Goal: Obtain resource: Download file/media

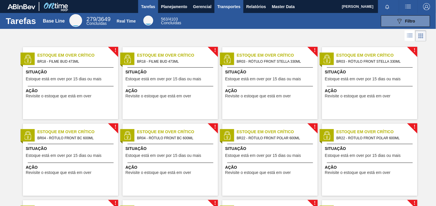
click at [239, 7] on span "Transportes" at bounding box center [229, 6] width 23 height 7
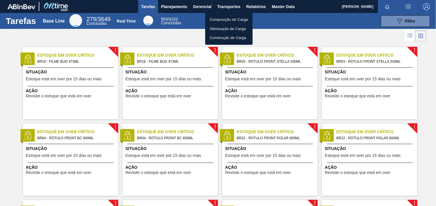
click at [256, 5] on div at bounding box center [218, 103] width 436 height 206
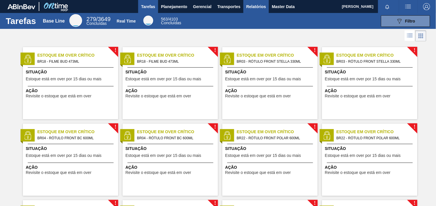
click at [258, 5] on span "Relatórios" at bounding box center [257, 6] width 20 height 7
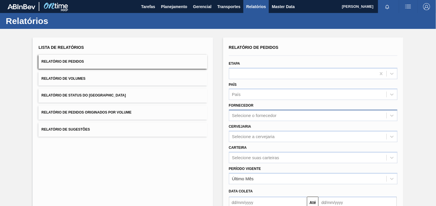
click at [259, 113] on div "Selecione o fornecedor" at bounding box center [307, 116] width 157 height 8
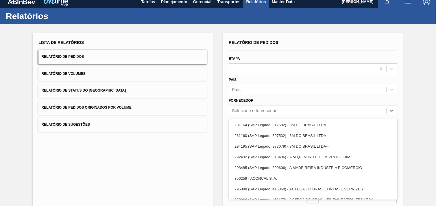
paste input "307331"
type input "307331"
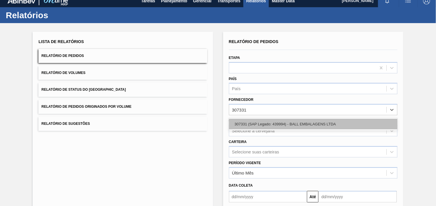
click at [265, 123] on div "307331 (SAP Legado: 439994) - BALL EMBALAGENS LTDA" at bounding box center [313, 124] width 169 height 11
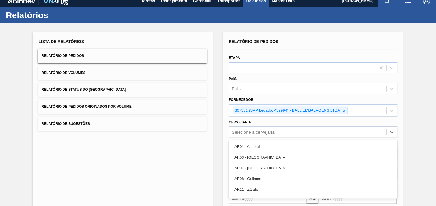
click at [264, 128] on div "option AR01 - Acheral focused, 1 of 92. 92 results available. Use Up and Down t…" at bounding box center [313, 132] width 169 height 11
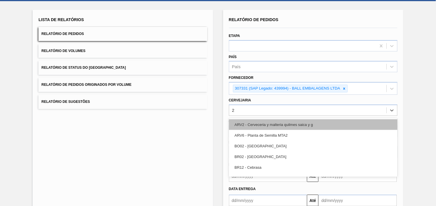
type input "26"
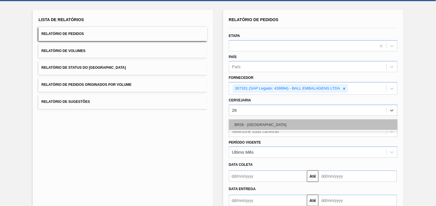
click at [266, 126] on div "BR26 - [GEOGRAPHIC_DATA]" at bounding box center [313, 125] width 169 height 11
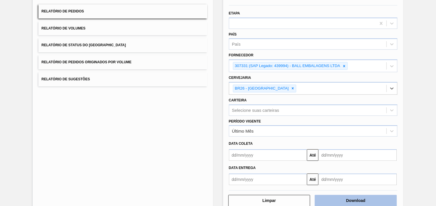
scroll to position [63, 0]
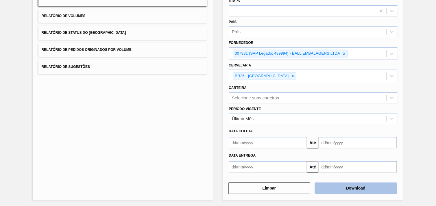
click at [366, 186] on button "Download" at bounding box center [356, 189] width 82 height 12
